Goal: Navigation & Orientation: Find specific page/section

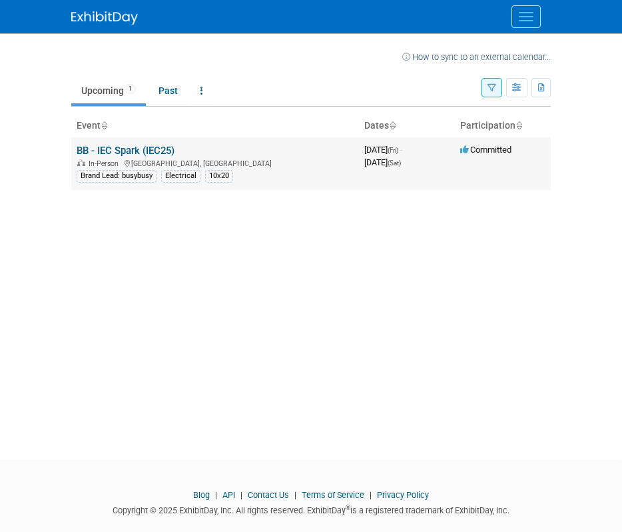
click at [290, 167] on div "In-Person [GEOGRAPHIC_DATA], [GEOGRAPHIC_DATA]" at bounding box center [215, 162] width 277 height 11
click at [171, 149] on link "BB - IEC Spark (IEC25)" at bounding box center [126, 151] width 98 height 12
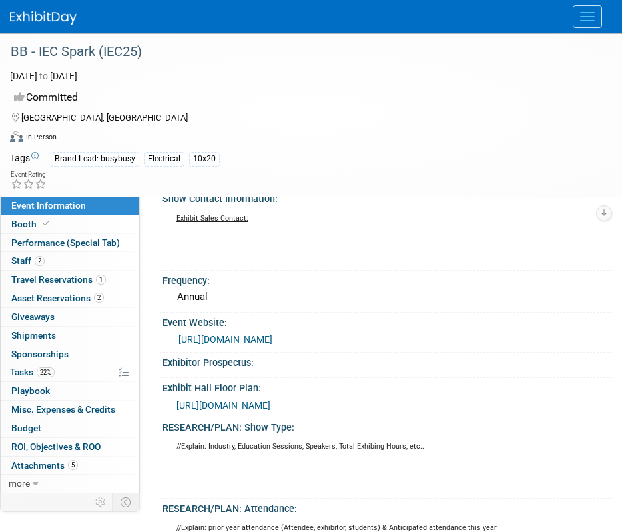
scroll to position [64, 0]
click at [243, 338] on link "[URL][DOMAIN_NAME]" at bounding box center [226, 338] width 94 height 11
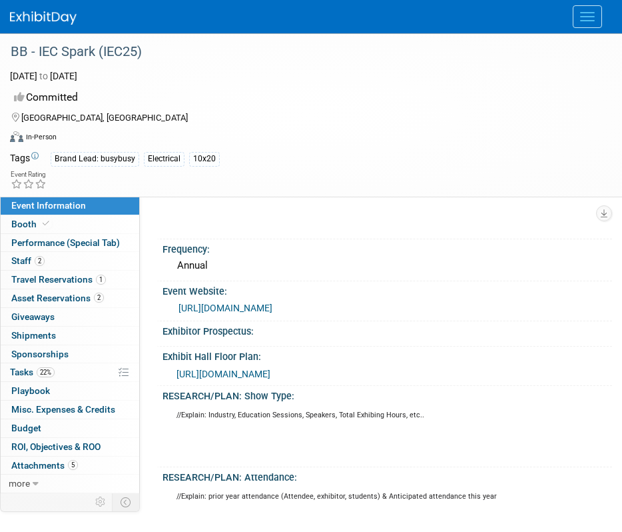
scroll to position [116, 0]
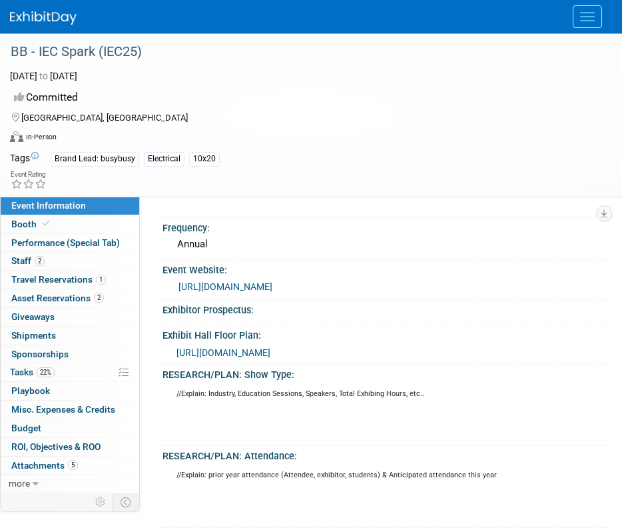
click at [270, 352] on span "[URL][DOMAIN_NAME]" at bounding box center [224, 352] width 94 height 11
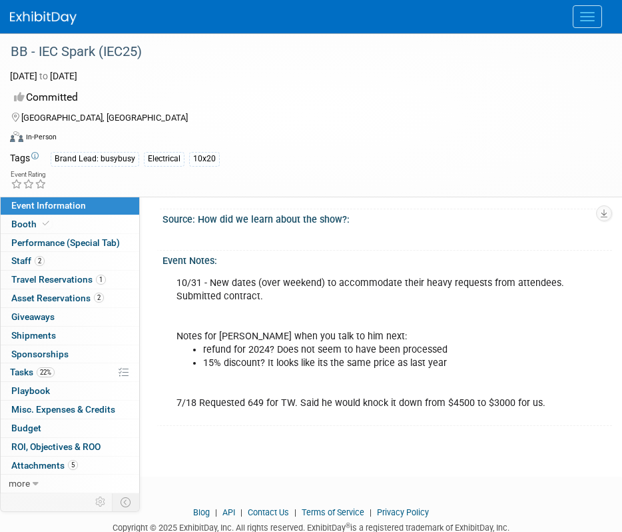
scroll to position [1074, 0]
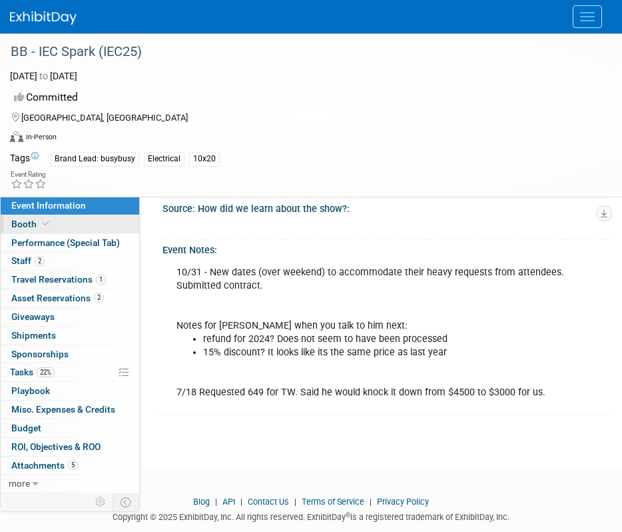
click at [65, 223] on link "Booth" at bounding box center [70, 224] width 139 height 18
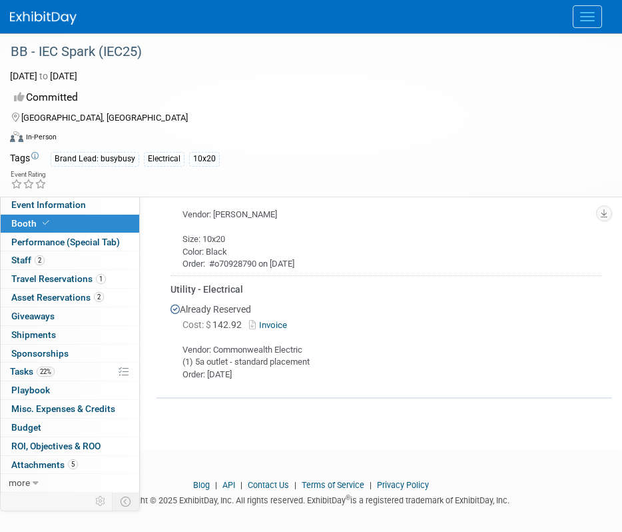
scroll to position [580, 0]
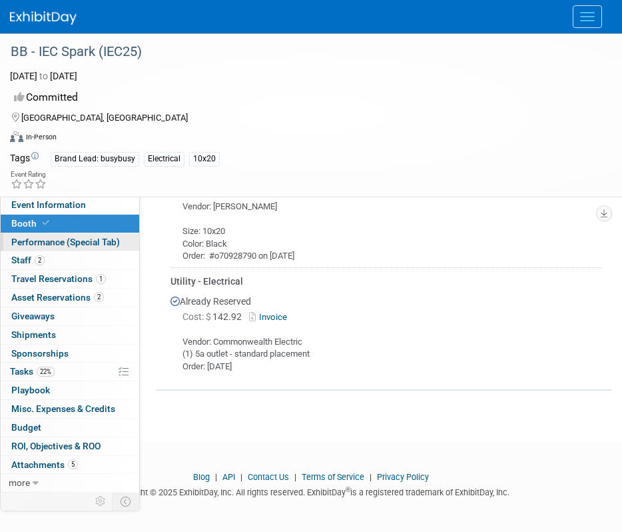
click at [43, 245] on span "Performance (Special Tab)" at bounding box center [65, 241] width 109 height 11
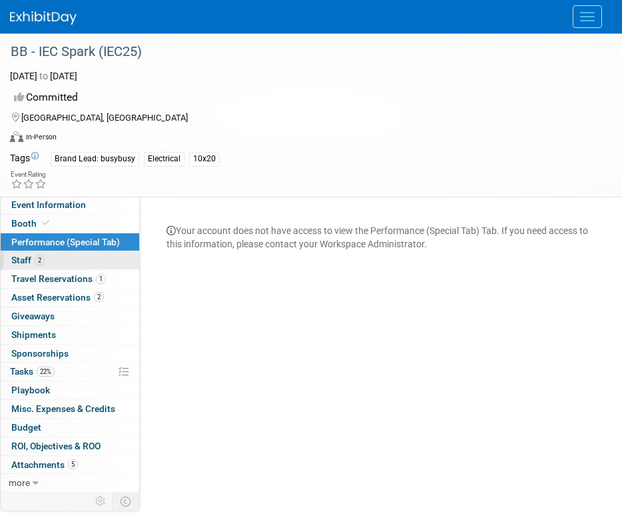
click at [57, 260] on link "2 Staff 2" at bounding box center [70, 260] width 139 height 18
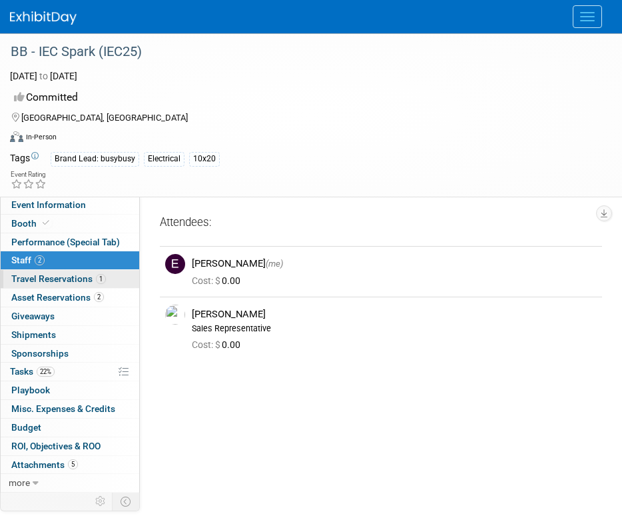
click at [113, 280] on link "1 Travel Reservations 1" at bounding box center [70, 279] width 139 height 18
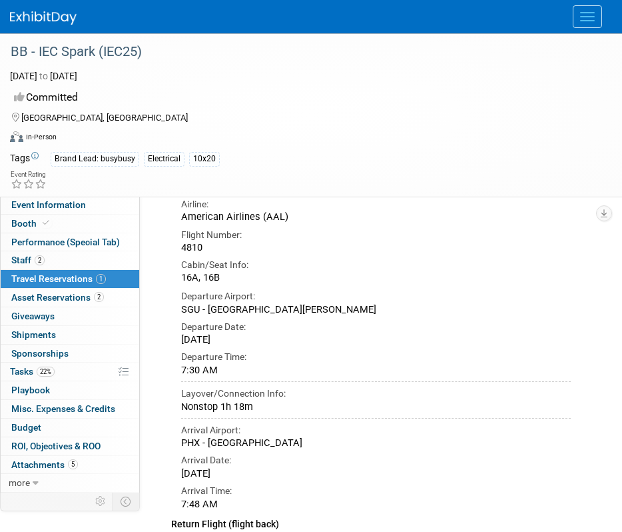
scroll to position [220, 0]
click at [128, 304] on link "2 Asset Reservations 2" at bounding box center [70, 297] width 139 height 18
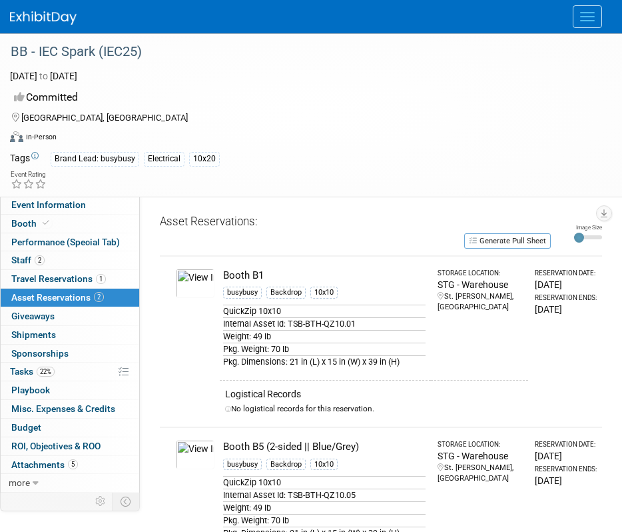
click at [197, 289] on img at bounding box center [195, 282] width 39 height 29
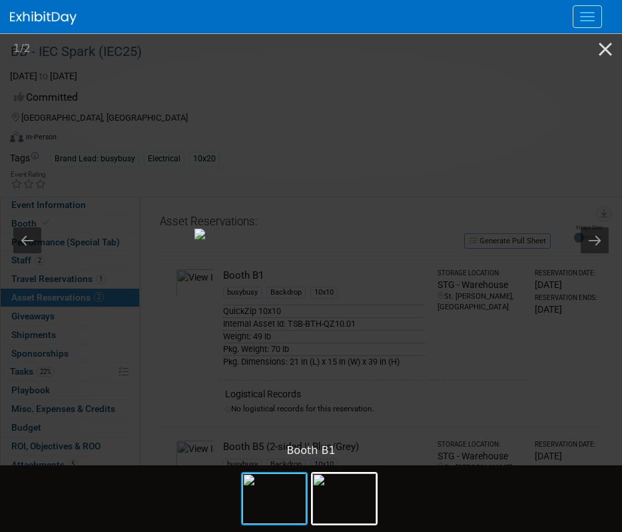
click at [195, 239] on img at bounding box center [311, 233] width 233 height 11
click at [609, 50] on button "Close gallery" at bounding box center [605, 48] width 33 height 31
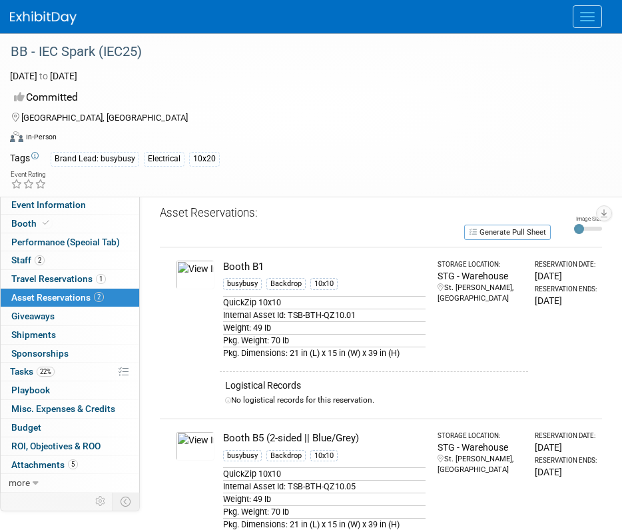
scroll to position [111, 0]
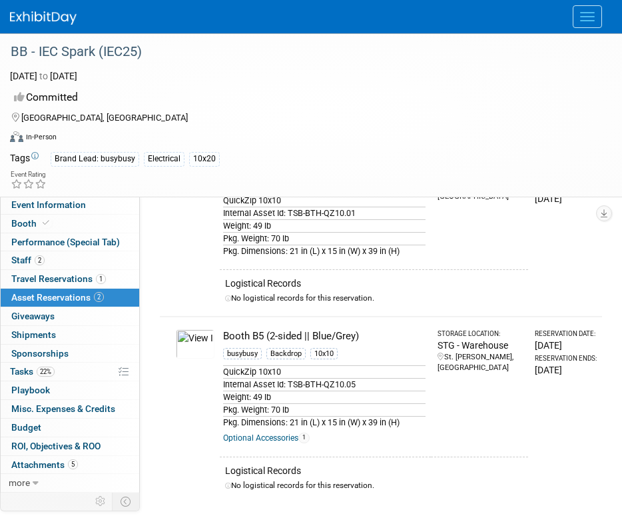
click at [204, 348] on img at bounding box center [195, 343] width 39 height 29
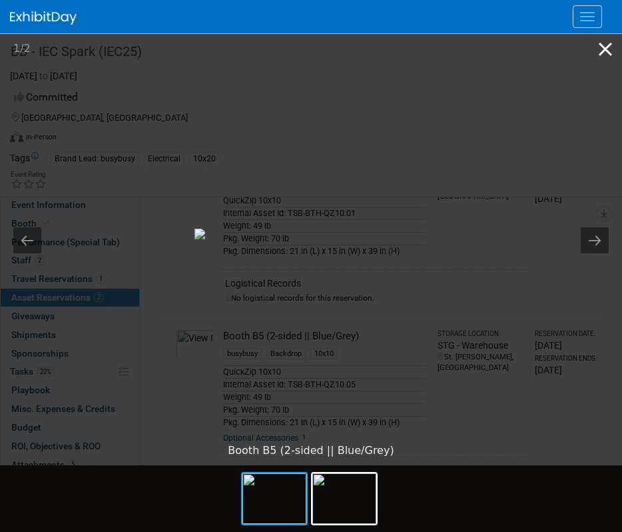
click at [604, 53] on button "Close gallery" at bounding box center [605, 48] width 33 height 31
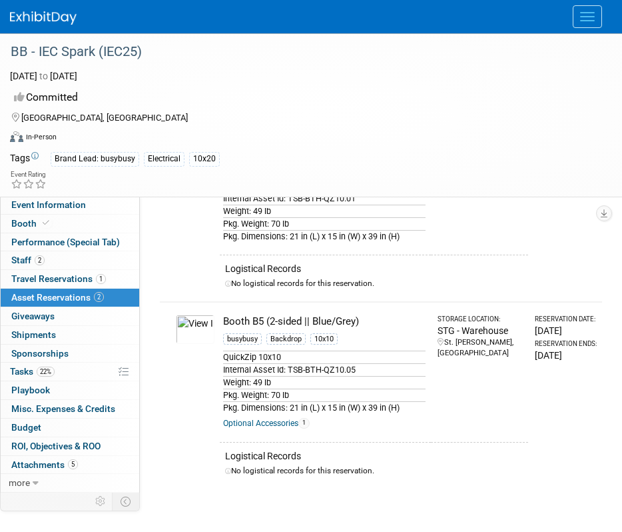
scroll to position [226, 0]
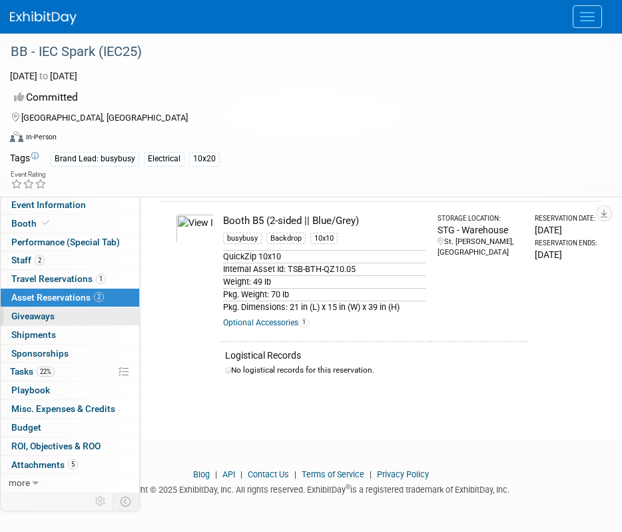
click at [68, 321] on link "0 Giveaways 0" at bounding box center [70, 316] width 139 height 18
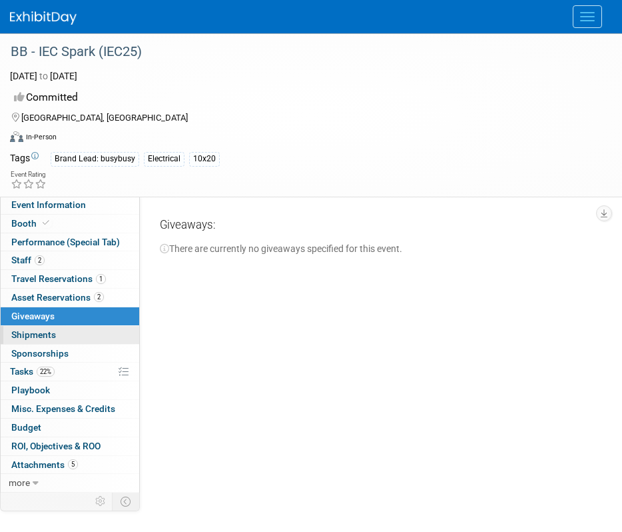
click at [57, 338] on link "0 Shipments 0" at bounding box center [70, 335] width 139 height 18
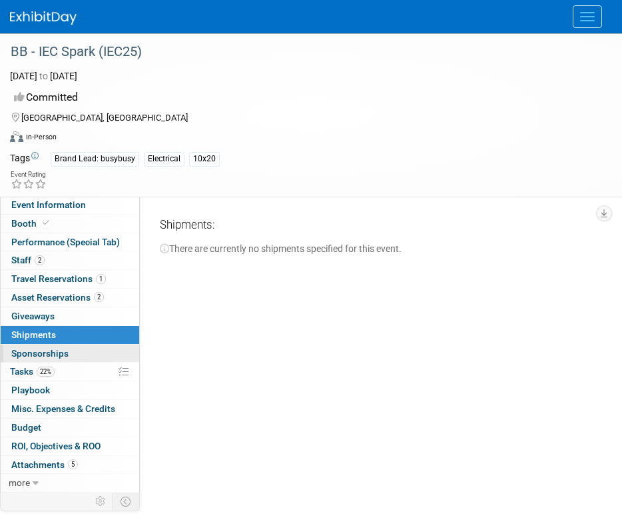
click at [87, 351] on link "0 Sponsorships 0" at bounding box center [70, 353] width 139 height 18
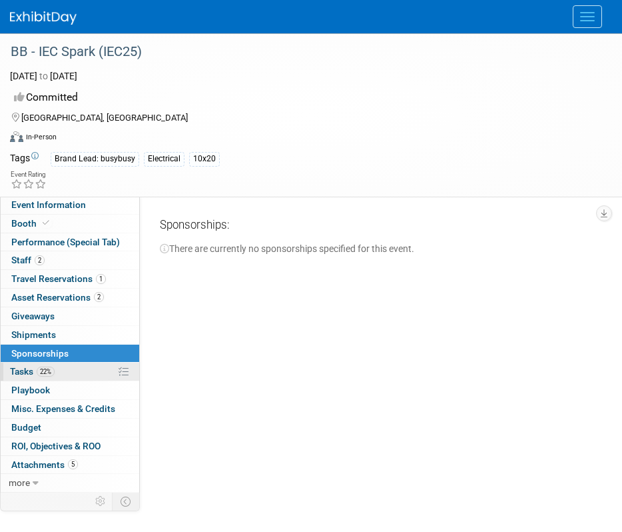
click at [81, 376] on link "22% Tasks 22%" at bounding box center [70, 371] width 139 height 18
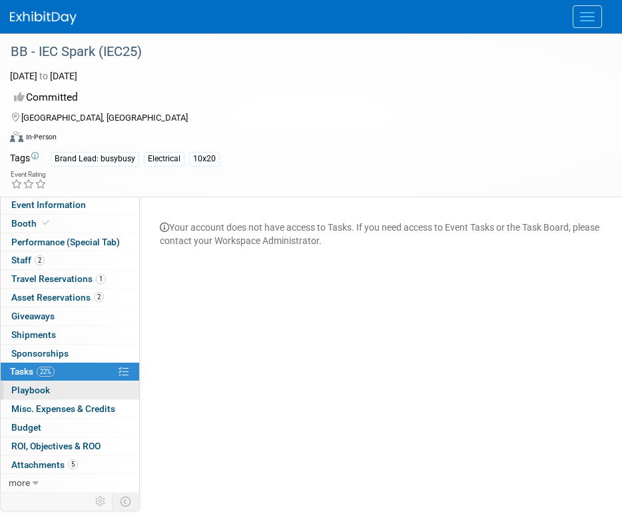
click at [79, 389] on link "0 Playbook 0" at bounding box center [70, 390] width 139 height 18
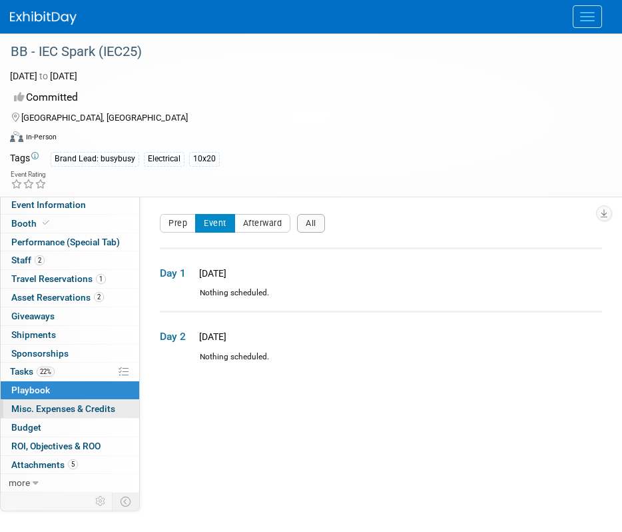
click at [117, 412] on link "0 Misc. Expenses & Credits 0" at bounding box center [70, 409] width 139 height 18
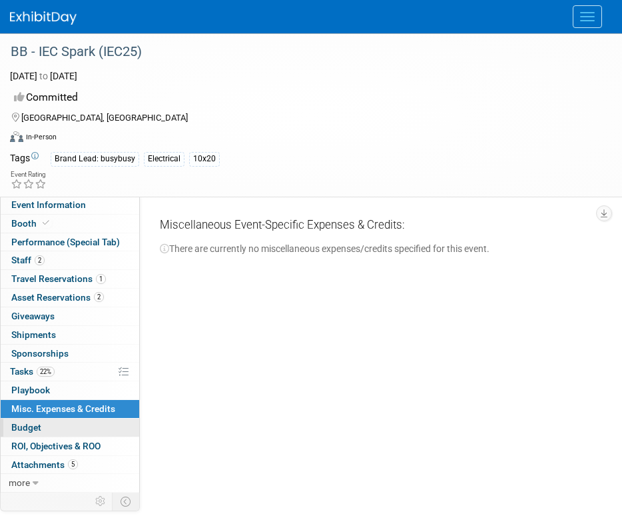
click at [110, 428] on link "Budget" at bounding box center [70, 427] width 139 height 18
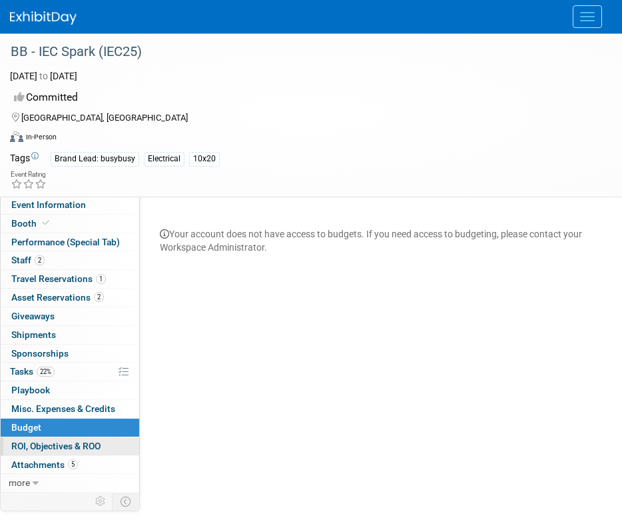
click at [114, 447] on link "0 ROI, Objectives & ROO 0" at bounding box center [70, 446] width 139 height 18
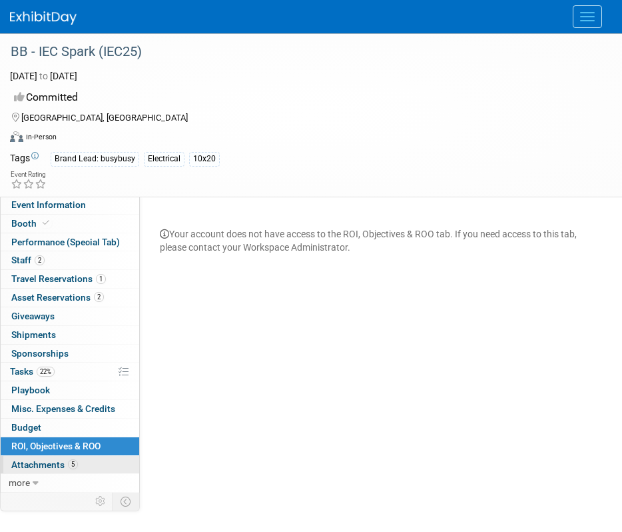
click at [97, 467] on link "5 Attachments 5" at bounding box center [70, 465] width 139 height 18
